Goal: Information Seeking & Learning: Compare options

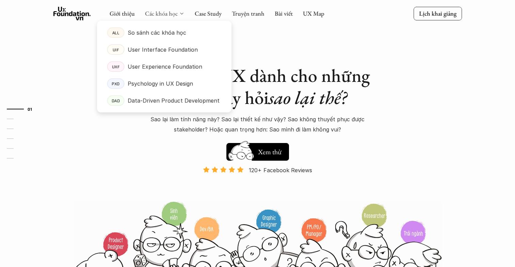
click at [176, 12] on link "Các khóa học" at bounding box center [161, 14] width 33 height 8
click at [166, 11] on link "Các khóa học" at bounding box center [161, 14] width 33 height 8
click at [157, 31] on p "So sánh các khóa học" at bounding box center [157, 33] width 59 height 10
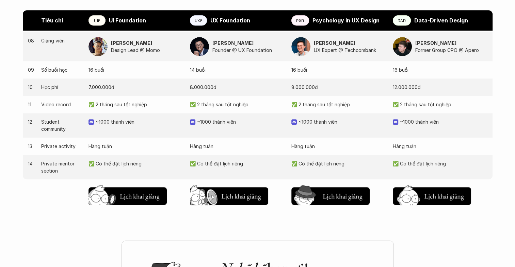
scroll to position [703, 0]
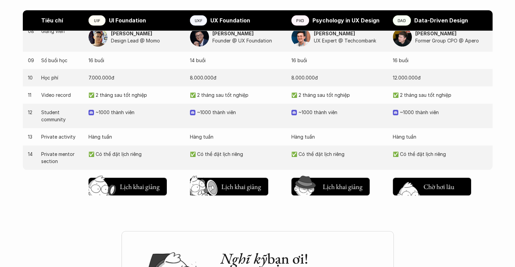
click at [439, 183] on h5 "Chờ hơi lâu" at bounding box center [438, 187] width 31 height 10
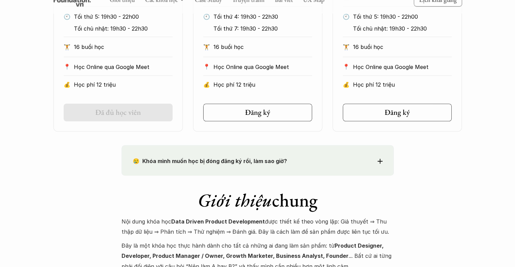
scroll to position [499, 0]
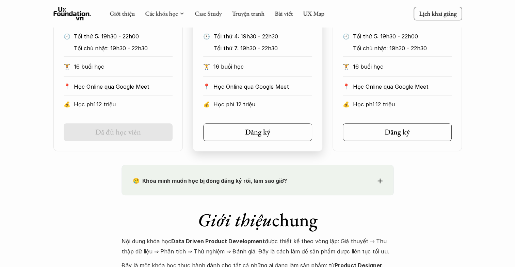
click at [277, 105] on p "Học phí 12 triệu" at bounding box center [262, 104] width 99 height 10
click at [261, 125] on link "Đăng ký" at bounding box center [257, 132] width 109 height 18
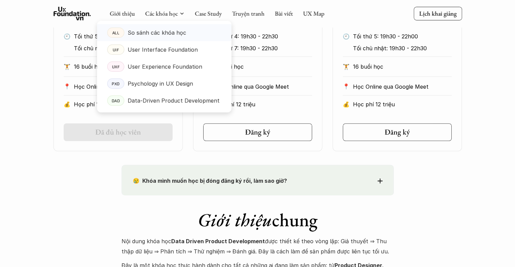
click at [156, 33] on p "So sánh các khóa học" at bounding box center [157, 33] width 59 height 10
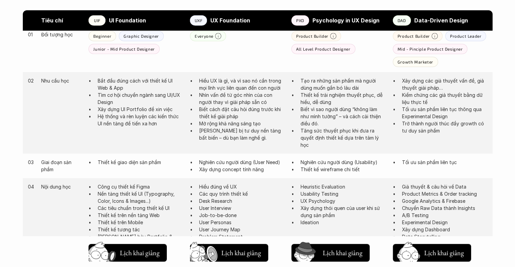
scroll to position [385, 0]
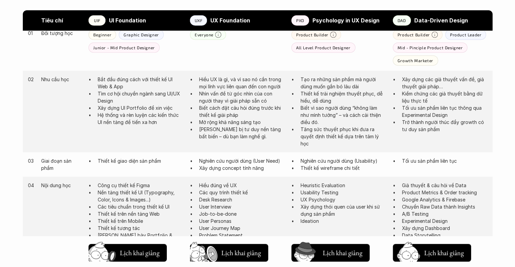
drag, startPoint x: 498, startPoint y: 100, endPoint x: 496, endPoint y: 109, distance: 9.5
click at [496, 109] on div "Tiêu chí UIF UI Foundation UXF UX Foundation PXD Psychology in UX Design DAD Da…" at bounding box center [258, 261] width 490 height 515
click at [511, 102] on div "Giới thiệu Các khóa học Case Study Truyện tranh Bài viết UX Map Lịch khai giảng…" at bounding box center [257, 239] width 515 height 1249
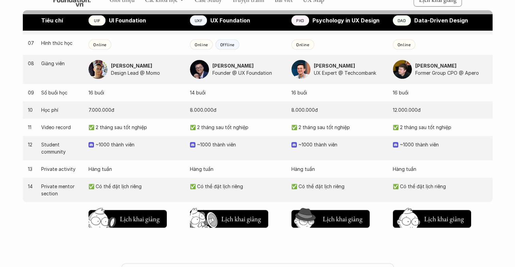
scroll to position [621, 0]
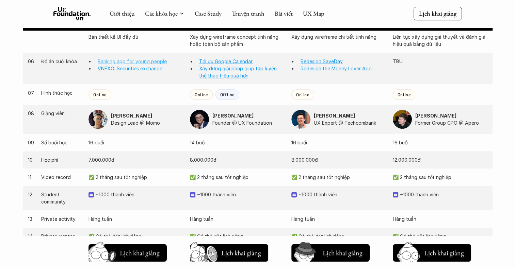
click at [105, 61] on link "Banking app for young people" at bounding box center [132, 62] width 69 height 6
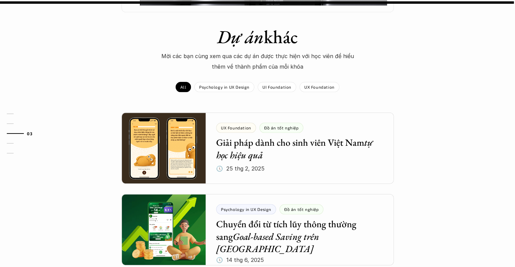
scroll to position [543, 0]
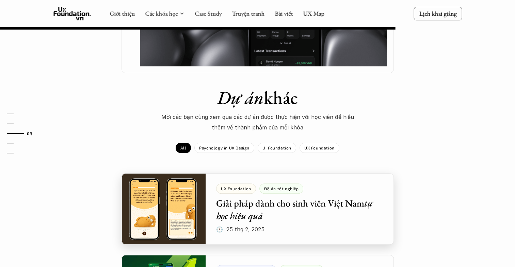
click at [298, 176] on div at bounding box center [257, 208] width 272 height 71
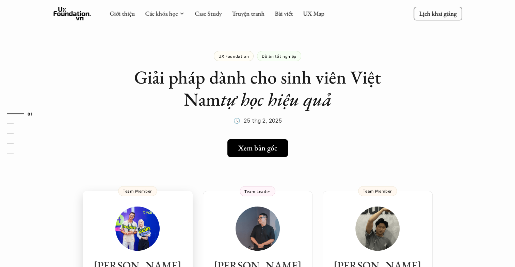
click at [148, 218] on img at bounding box center [137, 229] width 44 height 44
